Goal: Complete application form: Complete application form

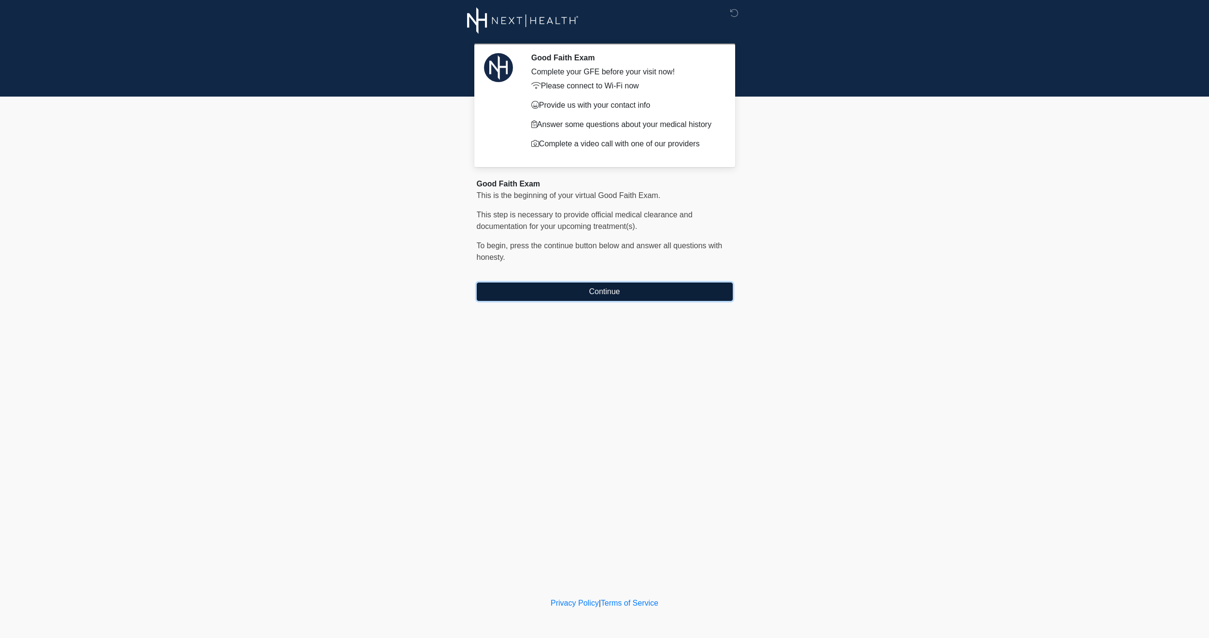
click at [609, 293] on button "Continue" at bounding box center [605, 292] width 256 height 18
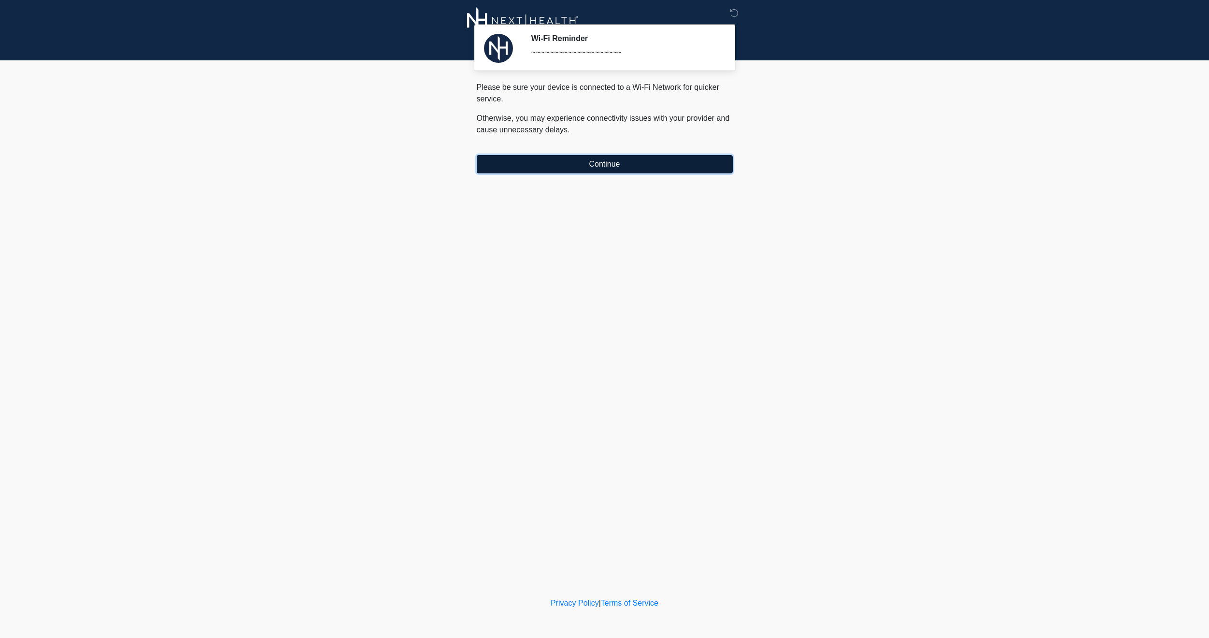
click at [595, 168] on button "Continue" at bounding box center [605, 164] width 256 height 18
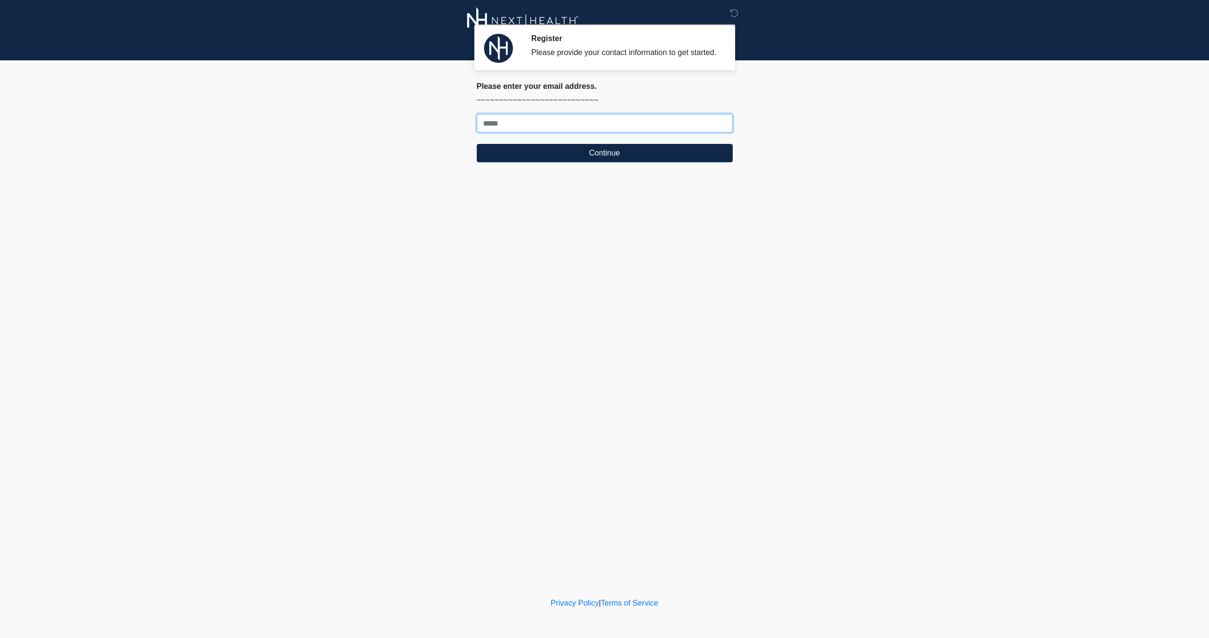
click at [557, 132] on input "Where should we email your treatment plan?" at bounding box center [605, 123] width 256 height 18
type input "**********"
click at [550, 161] on button "Continue" at bounding box center [605, 153] width 256 height 18
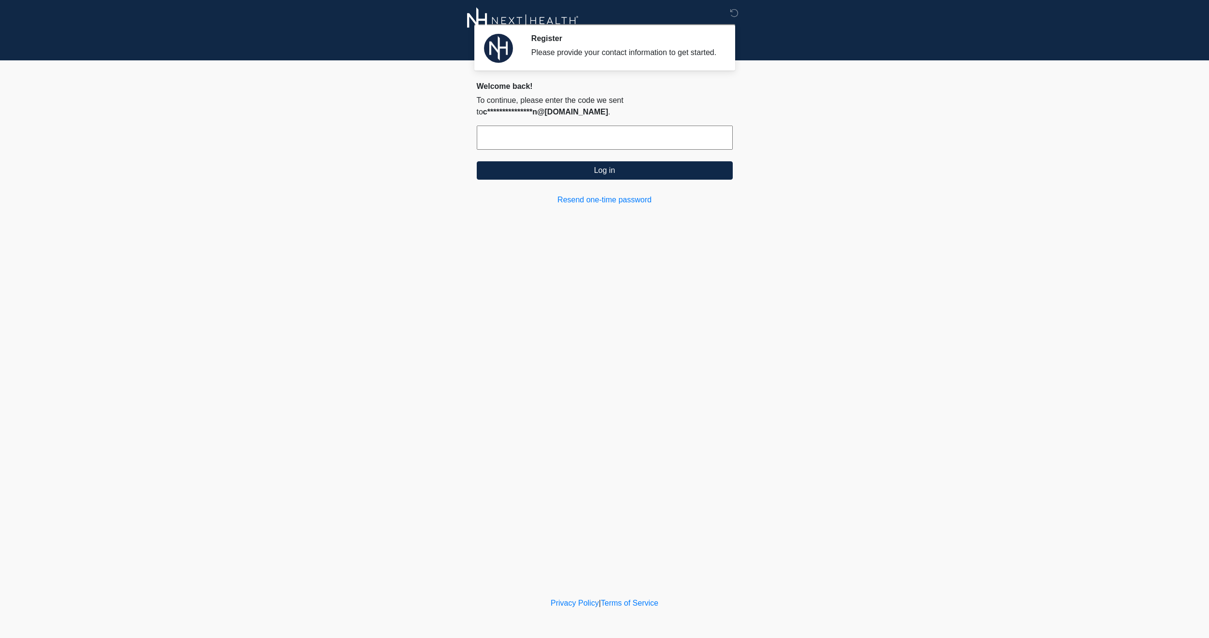
click at [551, 148] on input "text" at bounding box center [605, 138] width 256 height 24
paste input "******"
type input "******"
click at [675, 180] on button "Log in" at bounding box center [605, 170] width 256 height 18
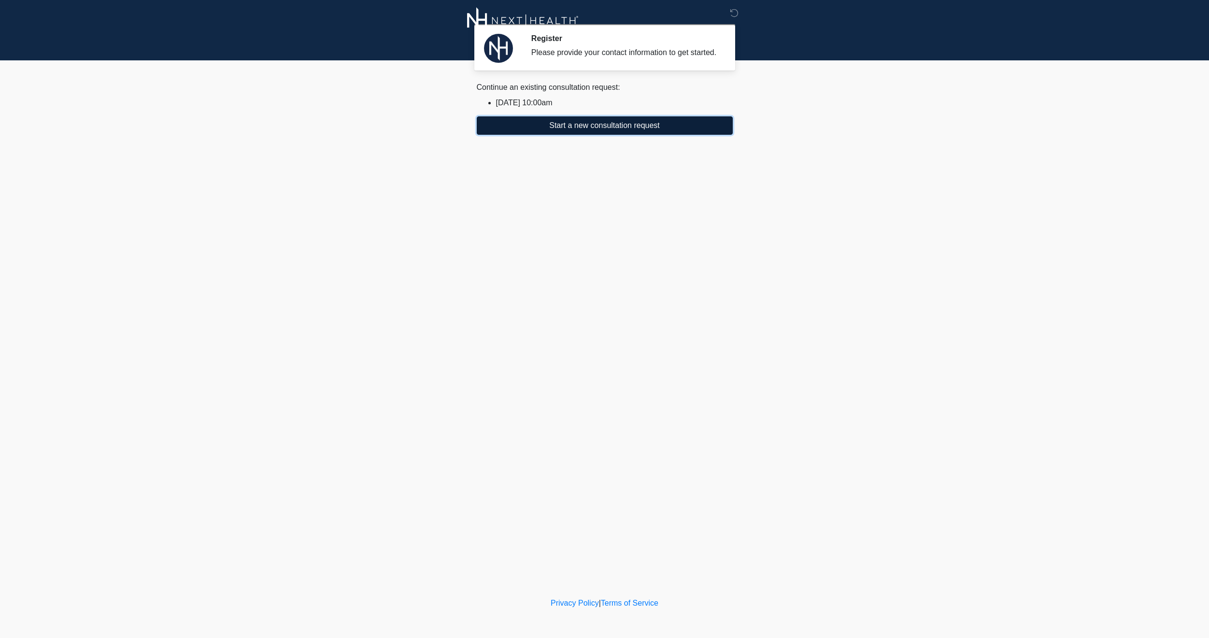
click at [631, 135] on button "Start a new consultation request" at bounding box center [605, 125] width 256 height 18
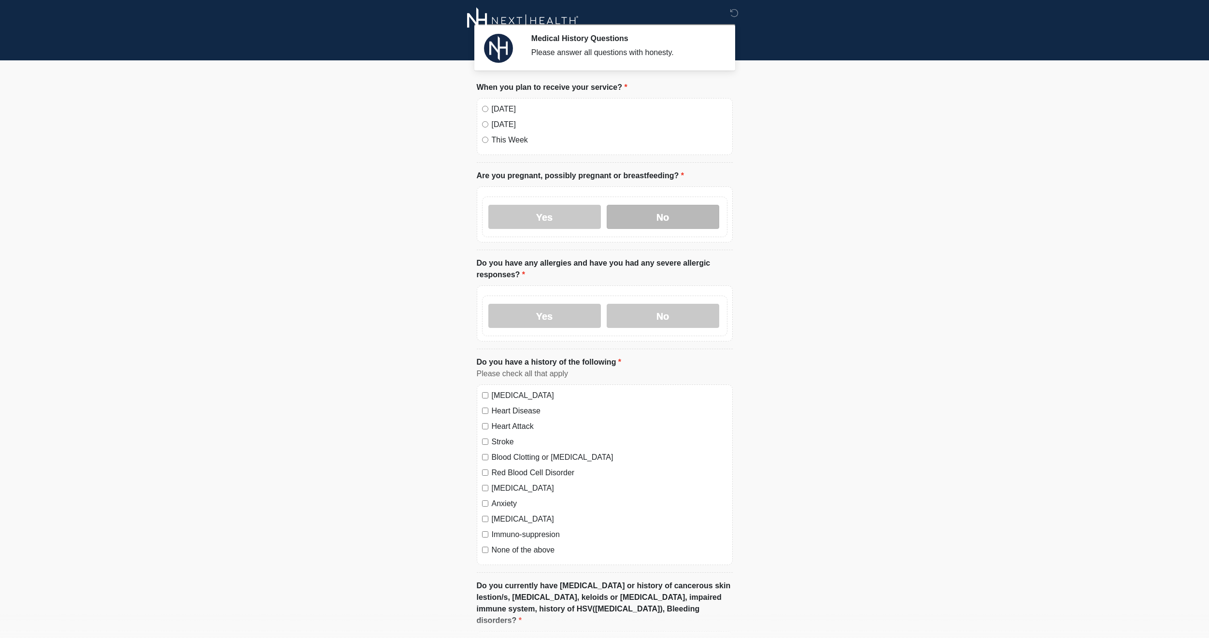
click at [652, 213] on label "No" at bounding box center [663, 217] width 113 height 24
click at [681, 316] on label "No" at bounding box center [663, 316] width 113 height 24
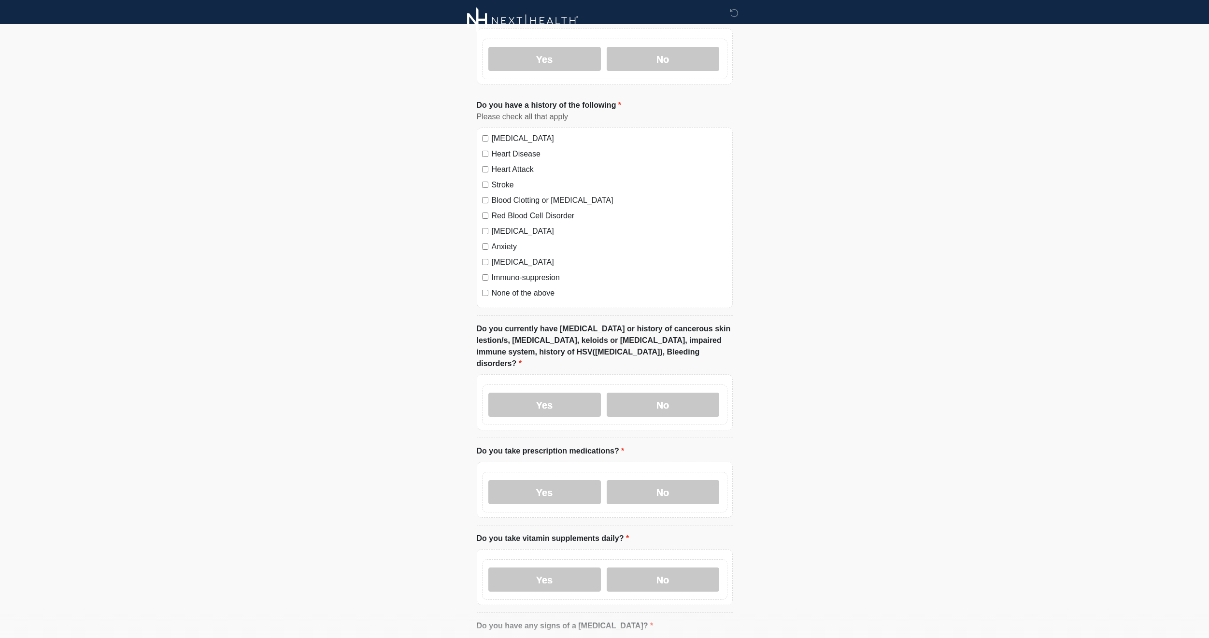
scroll to position [348, 0]
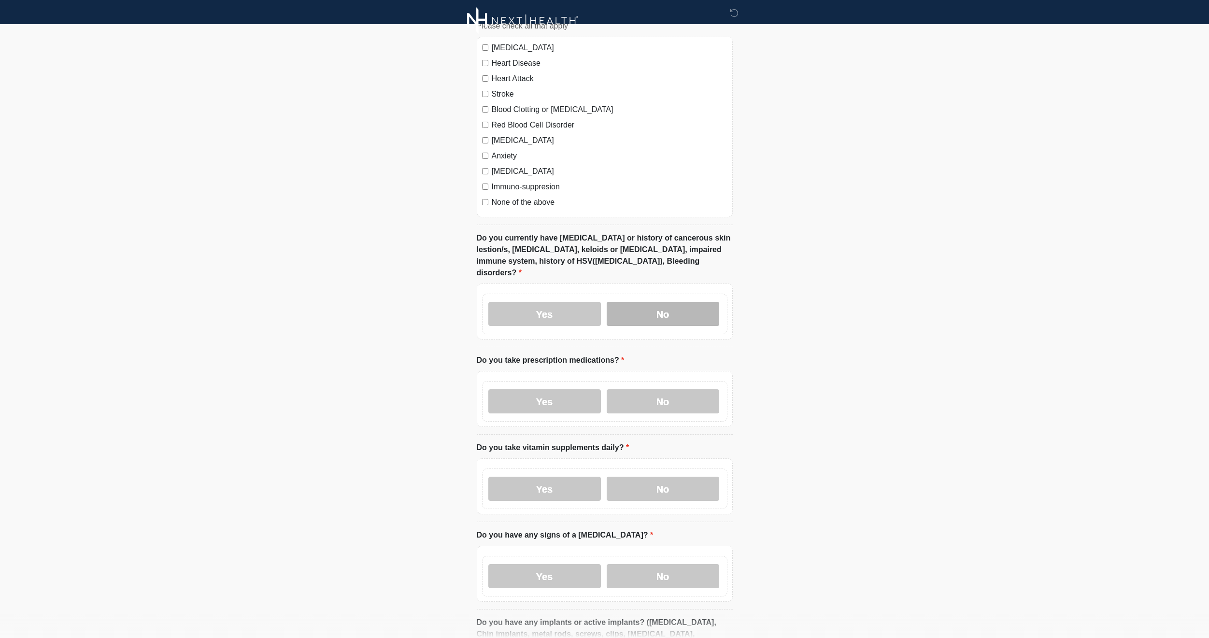
click at [682, 302] on label "No" at bounding box center [663, 314] width 113 height 24
click at [670, 389] on label "No" at bounding box center [663, 401] width 113 height 24
click at [678, 483] on label "No" at bounding box center [663, 489] width 113 height 24
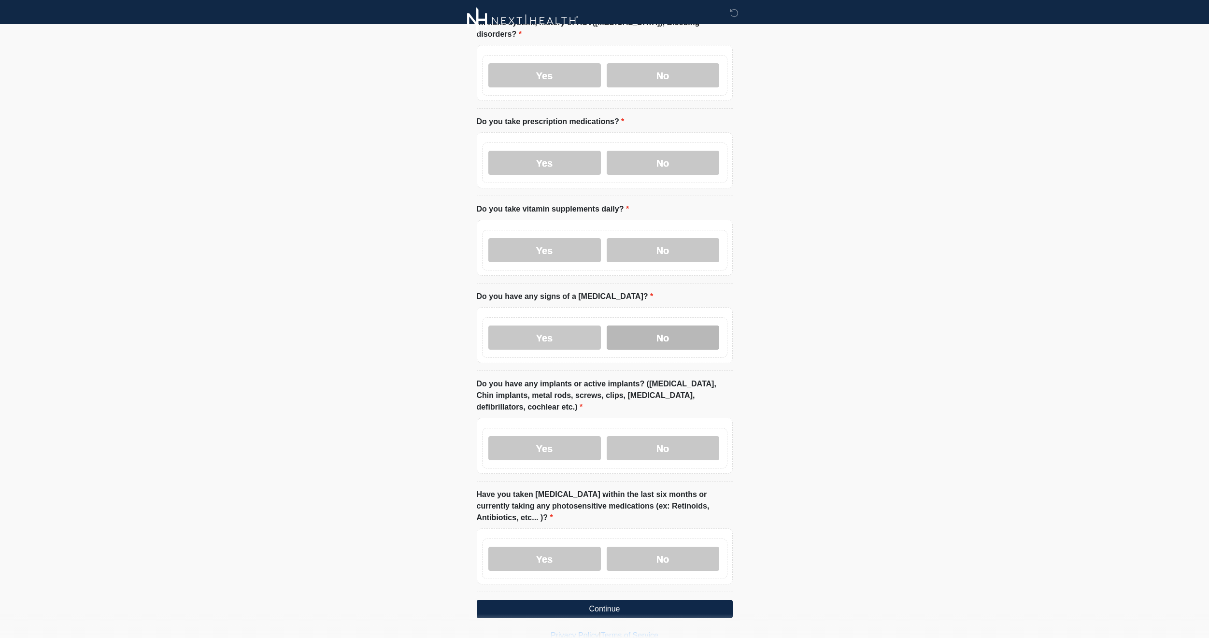
scroll to position [590, 0]
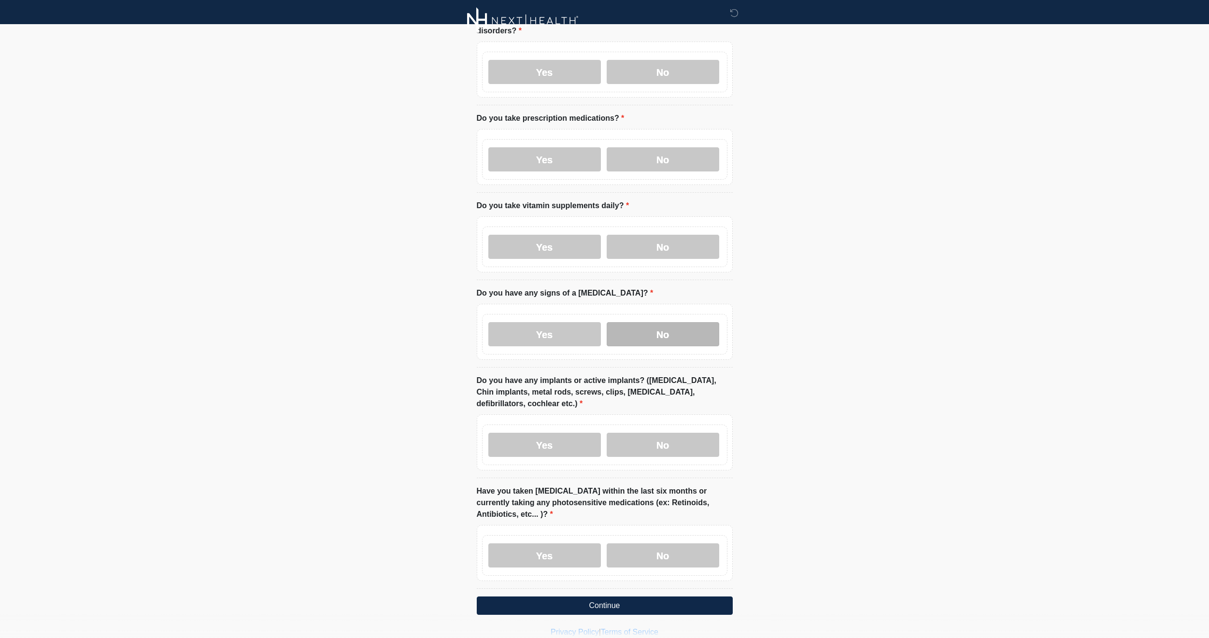
drag, startPoint x: 662, startPoint y: 315, endPoint x: 662, endPoint y: 327, distance: 11.6
click at [662, 322] on label "No" at bounding box center [663, 334] width 113 height 24
click at [660, 436] on label "No" at bounding box center [663, 445] width 113 height 24
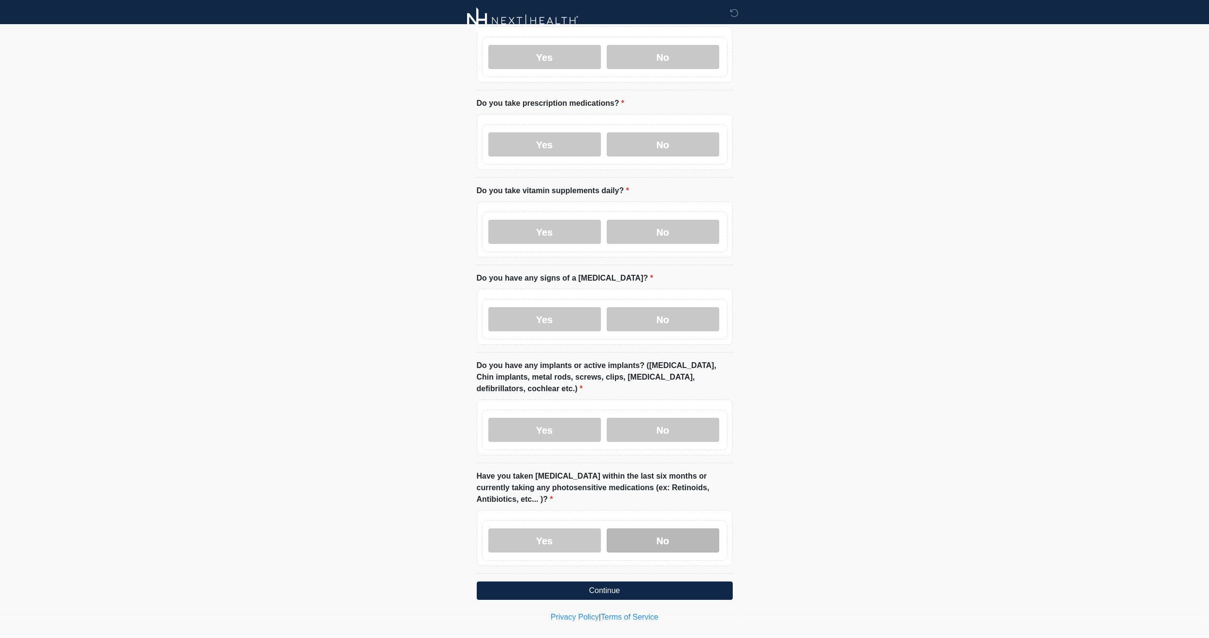
click at [673, 529] on label "No" at bounding box center [663, 541] width 113 height 24
click at [689, 582] on button "Continue" at bounding box center [605, 591] width 256 height 18
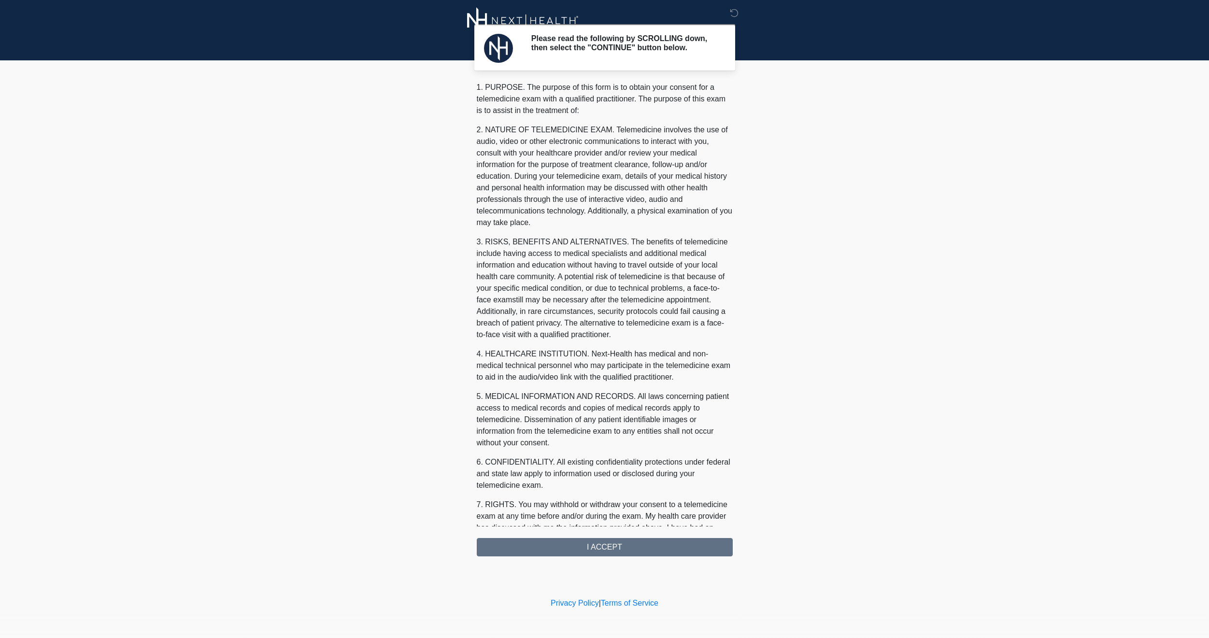
scroll to position [173, 0]
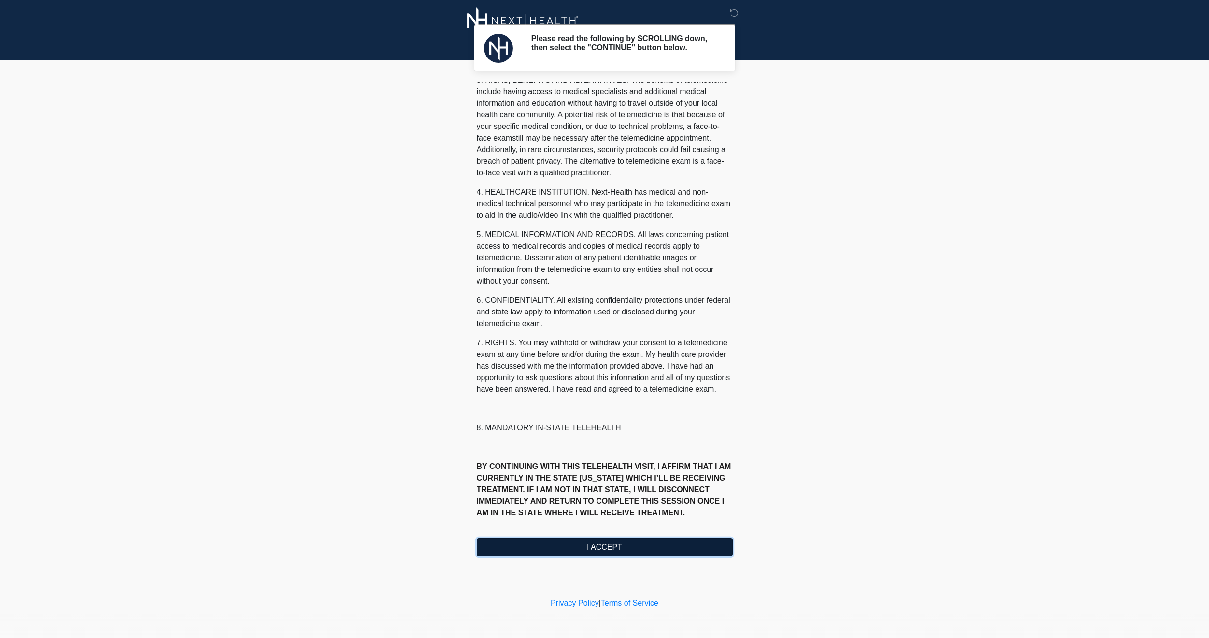
click at [667, 555] on button "I ACCEPT" at bounding box center [605, 547] width 256 height 18
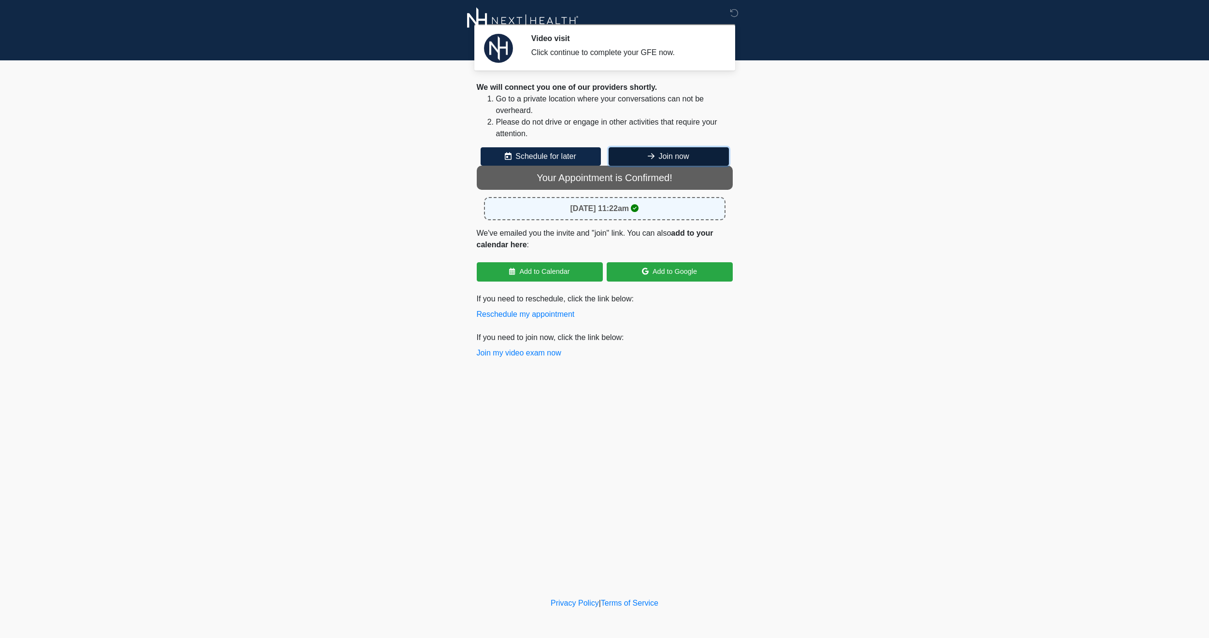
click at [687, 154] on button "Join now" at bounding box center [669, 156] width 120 height 18
